Goal: Task Accomplishment & Management: Manage account settings

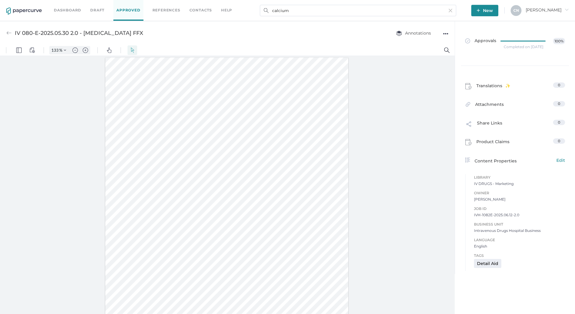
click at [51, 34] on div "IV 080-E-2025.05.30 2.0 - [MEDICAL_DATA] FFX" at bounding box center [79, 32] width 128 height 11
click at [8, 32] on img at bounding box center [8, 32] width 5 height 5
type input "IV 080-E-2025.05.30 3.1- [MEDICAL_DATA] FFX"
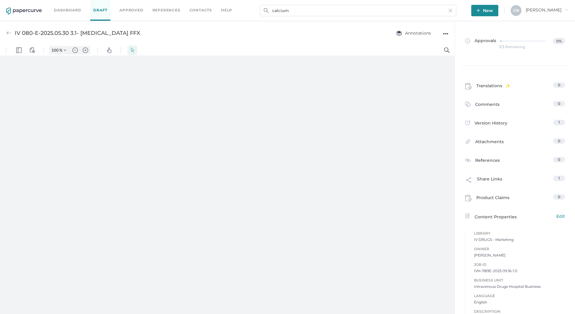
type input "133"
click at [529, 41] on icon at bounding box center [525, 41] width 48 height 0
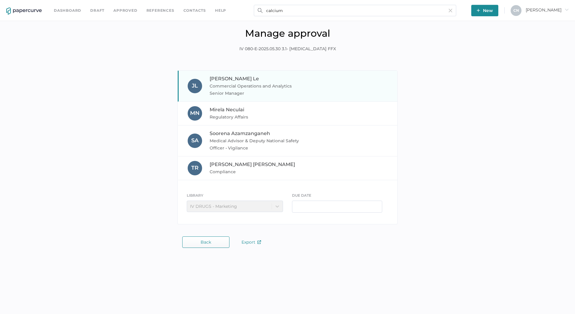
click at [211, 86] on span "Commercial Operations and Analytics Senior Manager" at bounding box center [255, 89] width 91 height 14
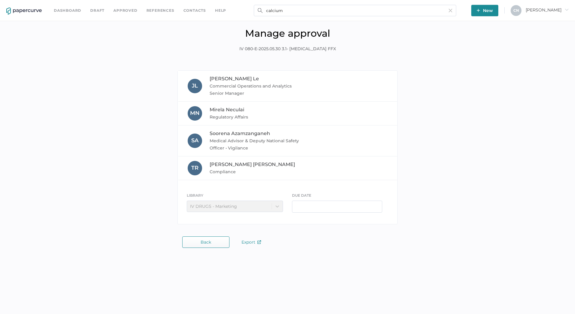
click at [218, 47] on div "Manage approval IV 080-E-2025.05.30 3.1- Calcium Gluconate FFX" at bounding box center [288, 44] width 566 height 34
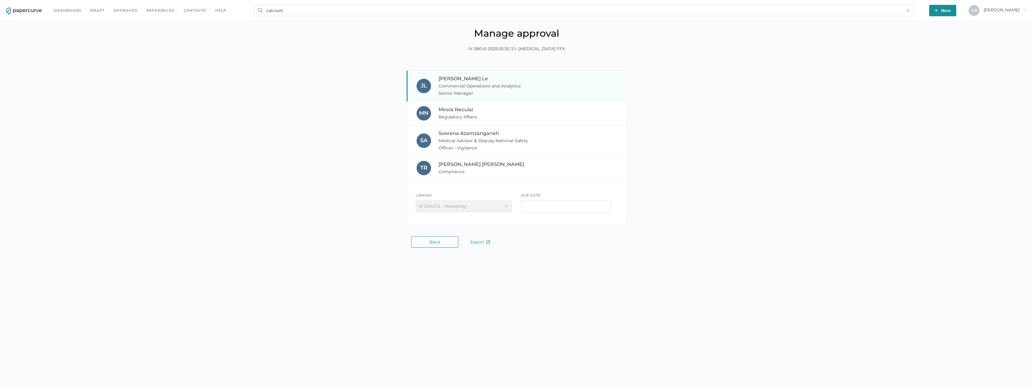
drag, startPoint x: 480, startPoint y: 83, endPoint x: 480, endPoint y: 92, distance: 8.7
click at [480, 83] on span "Commercial Operations and Analytics Senior Manager" at bounding box center [483, 89] width 91 height 14
click at [475, 120] on span "Regulatory Affairs" at bounding box center [483, 116] width 91 height 7
click at [472, 161] on div "T R Terry Reid Compliance" at bounding box center [517, 168] width 220 height 24
click at [468, 211] on div "LIBRARY IV DRUGS - Marketing" at bounding box center [464, 202] width 96 height 20
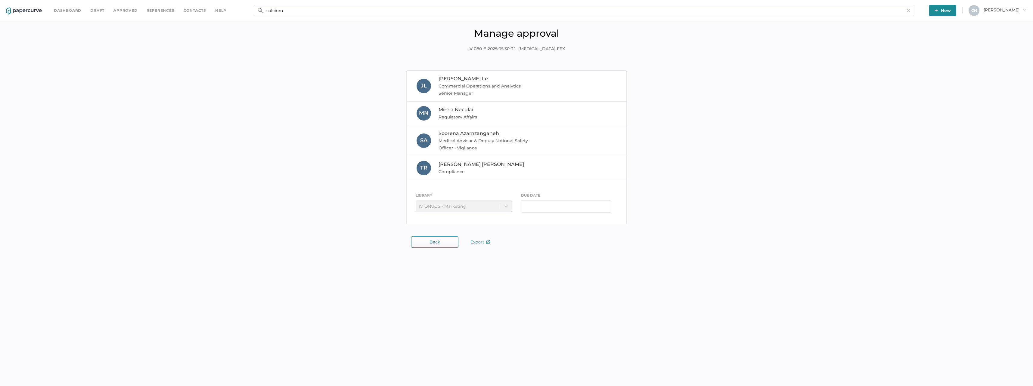
drag, startPoint x: 454, startPoint y: 231, endPoint x: 444, endPoint y: 246, distance: 17.9
click at [452, 231] on div "J L Joseph Le Commercial Operations and Analytics Senior Manager M N Mirela Nec…" at bounding box center [517, 159] width 1024 height 178
click at [443, 246] on button "Back" at bounding box center [434, 242] width 47 height 11
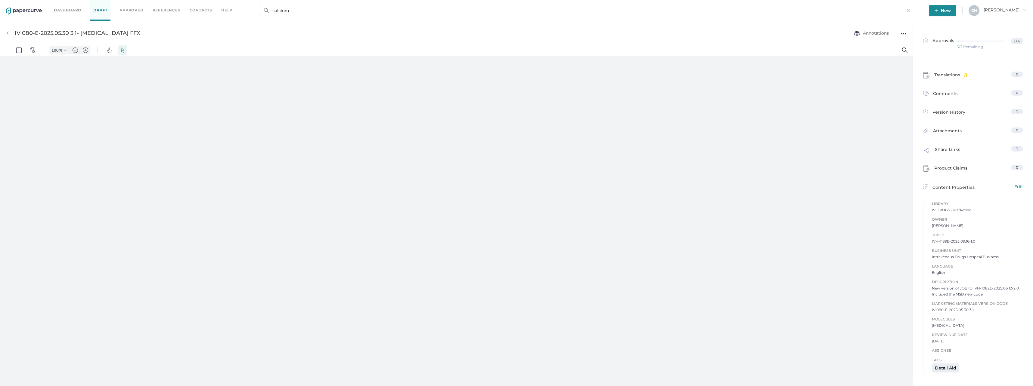
type input "133"
click at [575, 314] on div "Detail Aid" at bounding box center [945, 373] width 27 height 9
click at [575, 75] on span "Translations" at bounding box center [951, 76] width 34 height 9
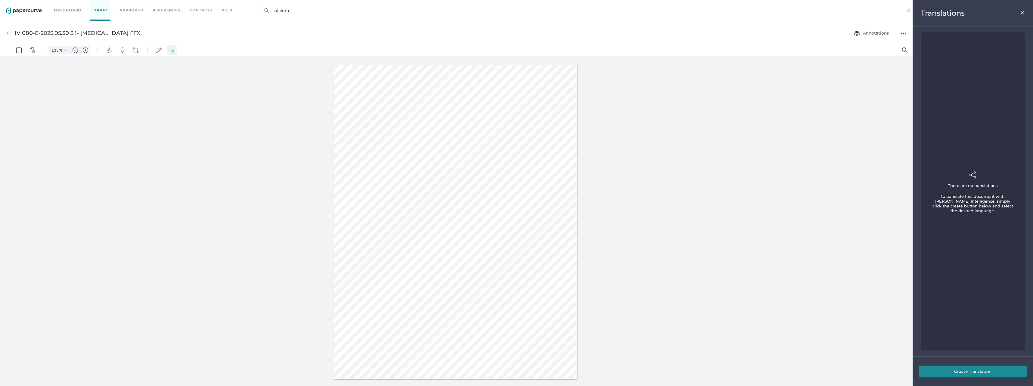
click at [575, 12] on img at bounding box center [1022, 12] width 5 height 5
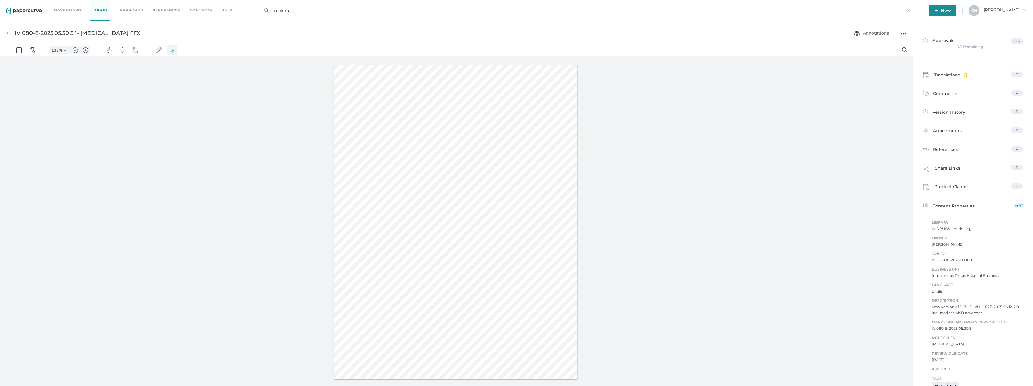
click at [575, 12] on span "New" at bounding box center [942, 10] width 16 height 11
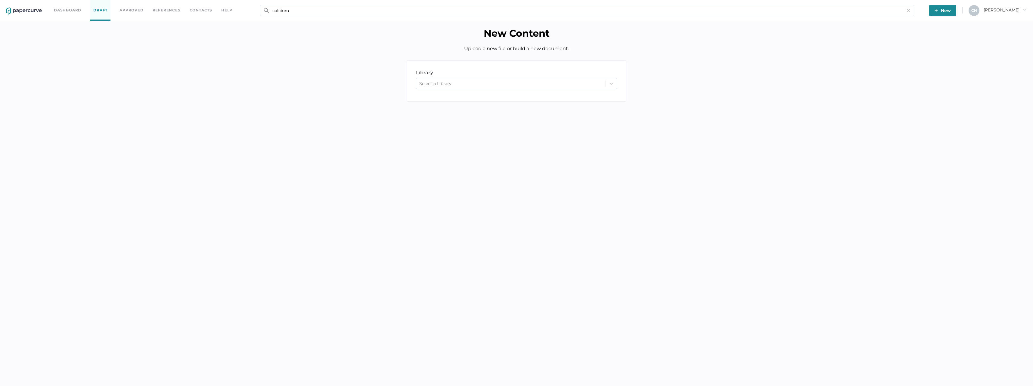
click at [575, 91] on div "library LIBRARY Select a Library" at bounding box center [517, 85] width 1024 height 50
click at [575, 10] on span "Cristina arrow_right" at bounding box center [1004, 9] width 43 height 5
click at [575, 24] on span "Workspace" at bounding box center [995, 22] width 51 height 11
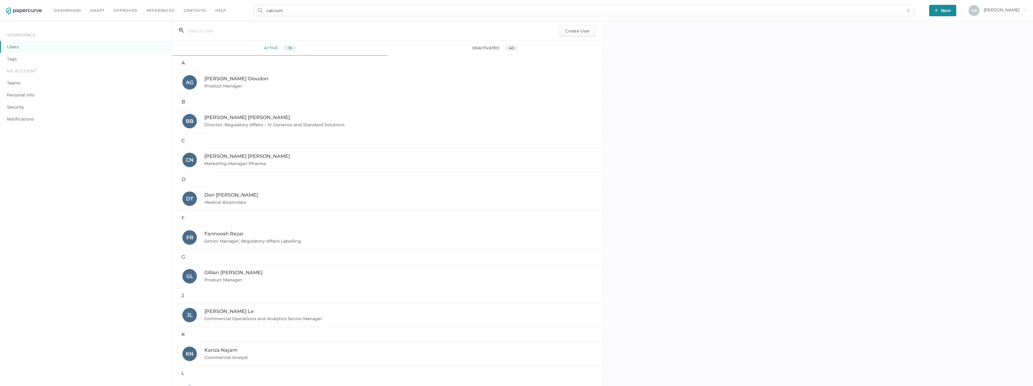
click at [477, 47] on div "deactivated 40" at bounding box center [494, 48] width 215 height 15
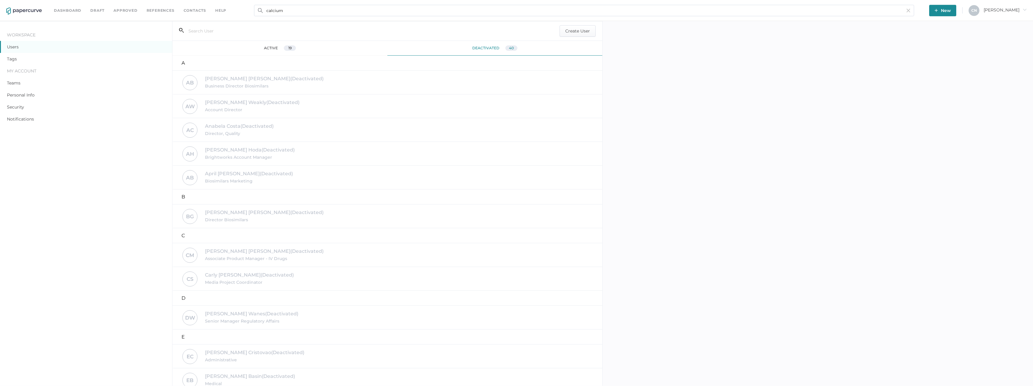
click at [301, 45] on div "active 19" at bounding box center [279, 48] width 215 height 15
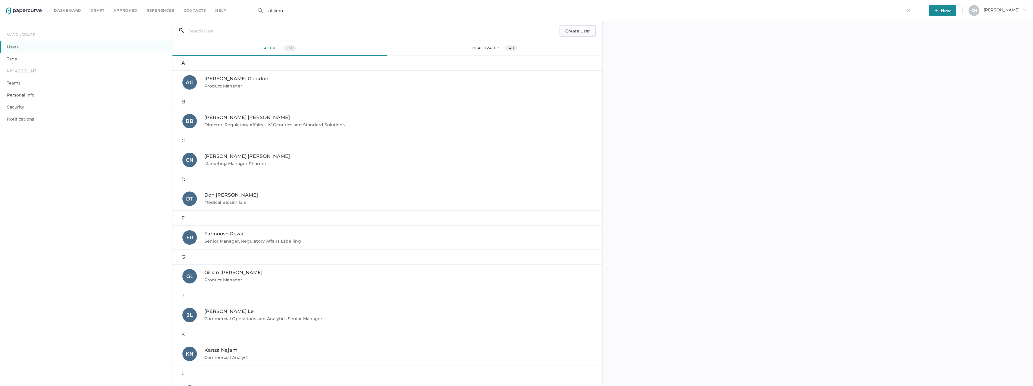
click at [17, 60] on div "Tags" at bounding box center [86, 59] width 172 height 12
click at [18, 69] on div "My Account" at bounding box center [86, 71] width 172 height 12
click at [21, 97] on link "Personal Info" at bounding box center [21, 94] width 28 height 5
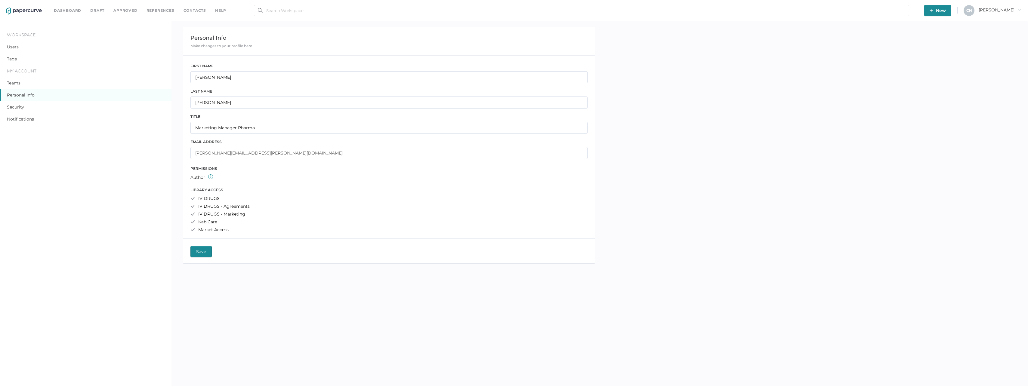
click at [209, 177] on img at bounding box center [210, 177] width 5 height 5
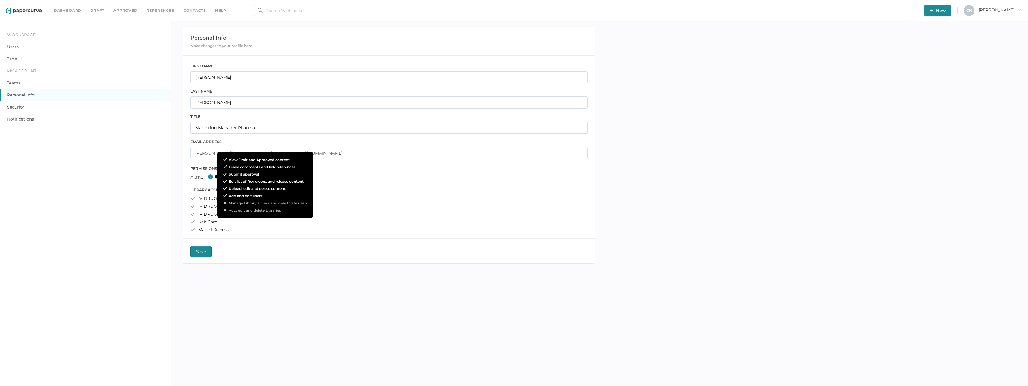
click at [186, 178] on div "PERMISSIONS author View Draft and Approved content Leave comments and link refe…" at bounding box center [389, 169] width 412 height 21
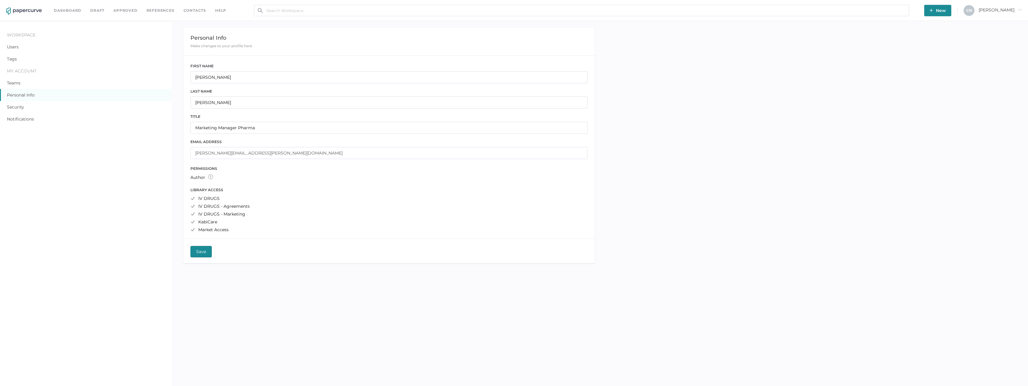
click at [22, 119] on link "Notifications" at bounding box center [20, 118] width 27 height 5
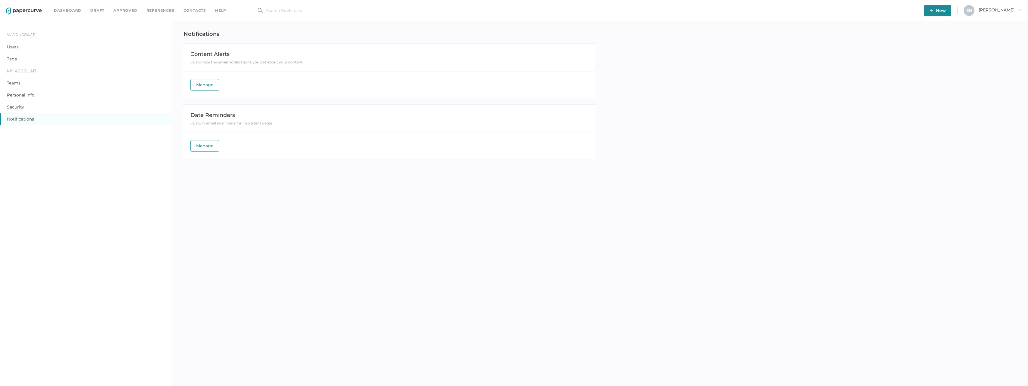
click at [60, 12] on link "Dashboard" at bounding box center [67, 10] width 27 height 7
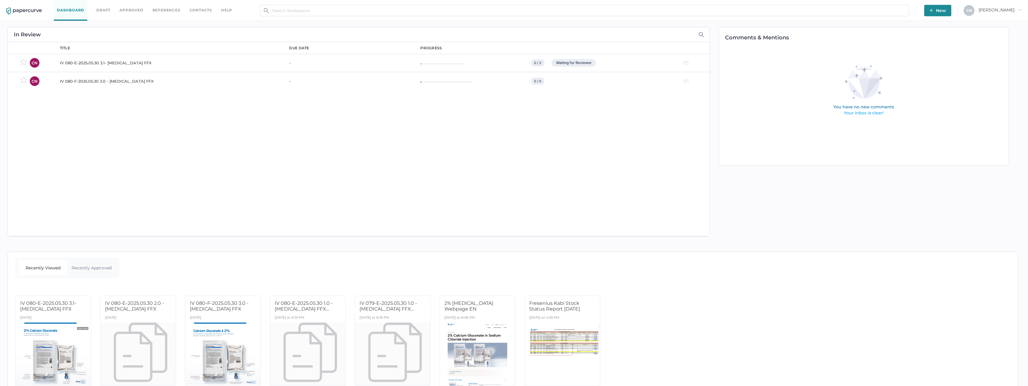
click at [64, 9] on link "Dashboard" at bounding box center [70, 10] width 33 height 21
click at [689, 64] on img at bounding box center [686, 62] width 6 height 4
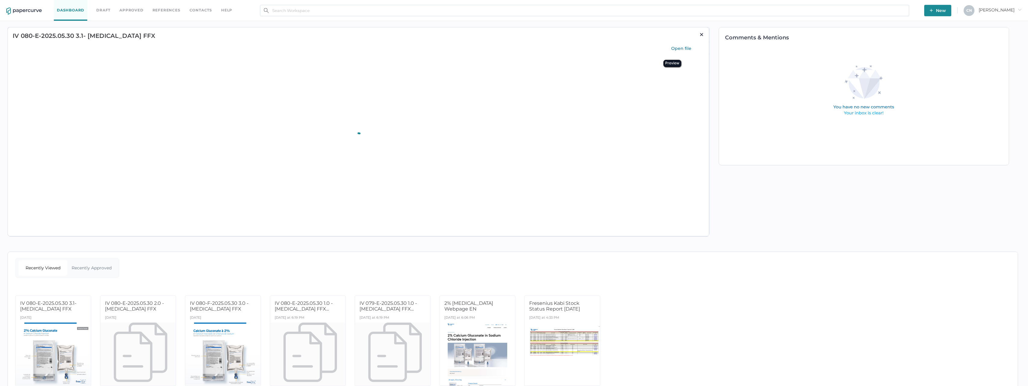
type input "75"
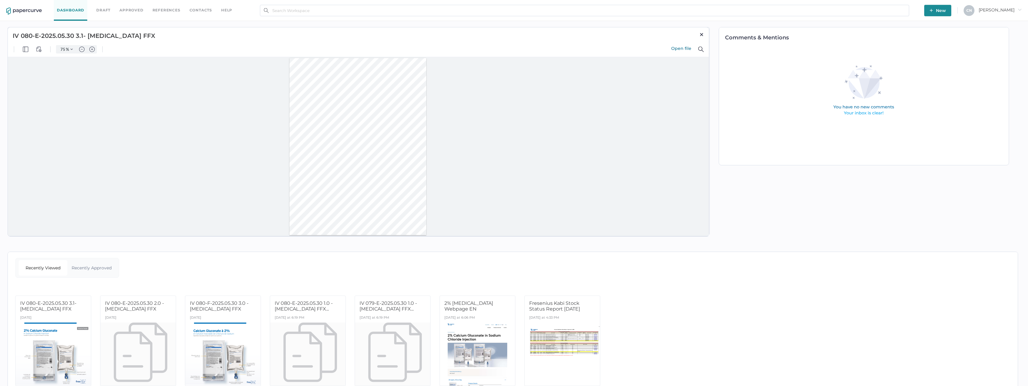
click at [708, 32] on div "Open file" at bounding box center [704, 34] width 10 height 14
click at [704, 34] on img at bounding box center [701, 34] width 5 height 5
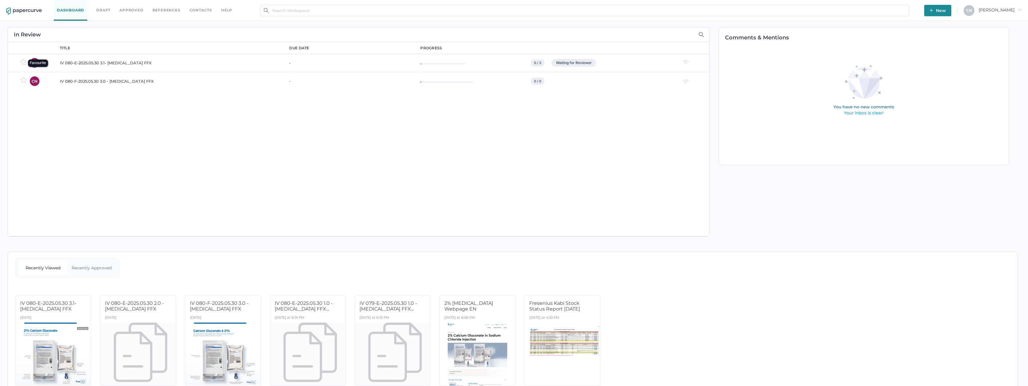
click at [26, 62] on img at bounding box center [23, 62] width 6 height 6
click at [366, 79] on td "-" at bounding box center [348, 81] width 131 height 18
